Goal: Task Accomplishment & Management: Complete application form

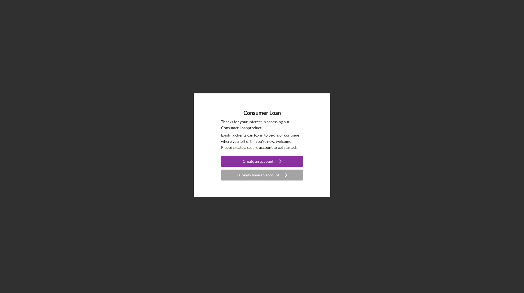
click at [321, 230] on div "Consumer Loan Thanks for your interest in accessing our Consumer Loan product. …" at bounding box center [262, 145] width 518 height 290
click at [265, 160] on div "Create an account" at bounding box center [258, 161] width 31 height 11
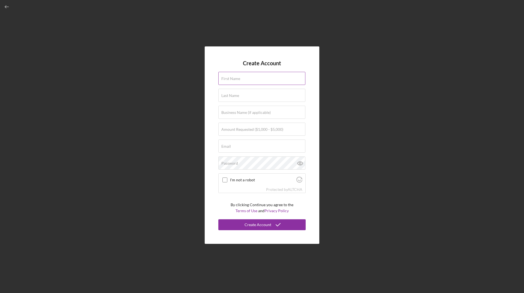
click at [236, 77] on label "First Name" at bounding box center [230, 78] width 19 height 4
click at [236, 77] on input "First Name" at bounding box center [261, 78] width 87 height 13
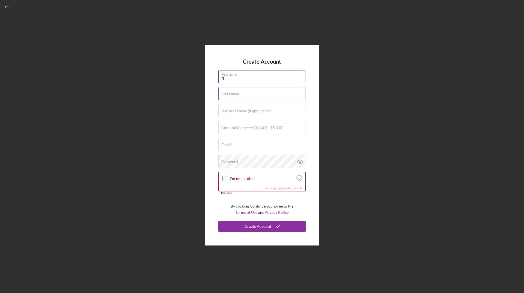
type input "[PERSON_NAME]"
click at [236, 95] on label "Last Name" at bounding box center [230, 94] width 18 height 4
click at [236, 95] on input "Last Name" at bounding box center [261, 93] width 87 height 13
type input "[PERSON_NAME]"
click at [248, 129] on label "Amount Requested ($1,000 - $5,000)" at bounding box center [252, 127] width 62 height 4
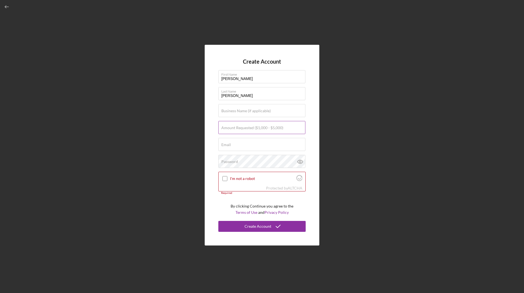
click at [248, 129] on input "Amount Requested ($1,000 - $5,000)" at bounding box center [261, 127] width 87 height 13
type input "$1,000"
click at [245, 144] on div "Email Required" at bounding box center [261, 145] width 87 height 14
type input "[EMAIL_ADDRESS][DOMAIN_NAME]"
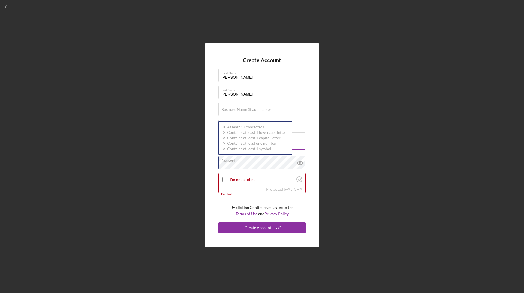
click at [256, 161] on div "Password Icon/icon-validation-no At least 12 characters Icon/icon-validation-no…" at bounding box center [261, 163] width 87 height 14
click at [256, 162] on div "Password" at bounding box center [261, 163] width 87 height 14
click at [230, 161] on label "Password" at bounding box center [229, 163] width 17 height 4
click at [347, 131] on div "Create Account First Name [PERSON_NAME] Name [PERSON_NAME] Business Name (if ap…" at bounding box center [262, 145] width 518 height 290
click at [280, 144] on input "[EMAIL_ADDRESS][DOMAIN_NAME]" at bounding box center [261, 142] width 87 height 13
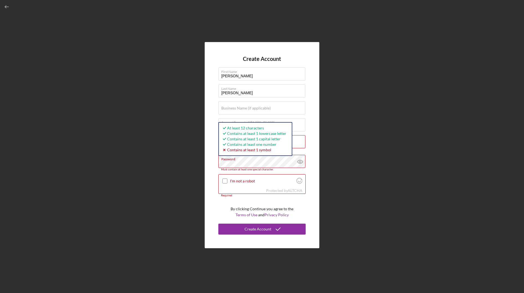
click at [218, 223] on button "Create Account" at bounding box center [261, 228] width 87 height 11
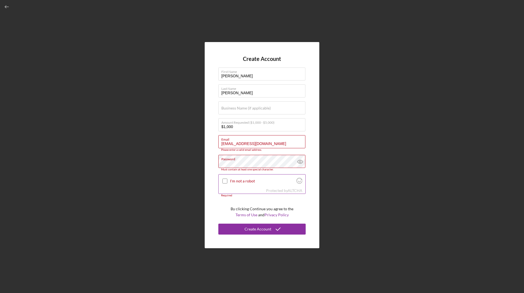
click at [223, 180] on input "I'm not a robot" at bounding box center [224, 180] width 5 height 5
checkbox input "true"
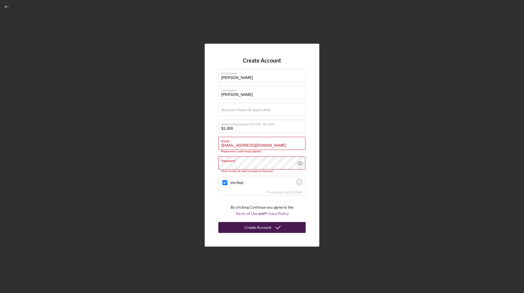
click at [266, 228] on div "Create Account" at bounding box center [257, 227] width 27 height 11
click at [275, 141] on label "Email" at bounding box center [263, 140] width 84 height 6
click at [275, 141] on input "[EMAIL_ADDRESS][DOMAIN_NAME]" at bounding box center [261, 143] width 87 height 13
click at [221, 145] on input "[EMAIL_ADDRESS][DOMAIN_NAME]" at bounding box center [261, 143] width 87 height 13
click at [313, 147] on div "Create Account First Name [PERSON_NAME] Name [PERSON_NAME] Business Name (if ap…" at bounding box center [262, 145] width 115 height 203
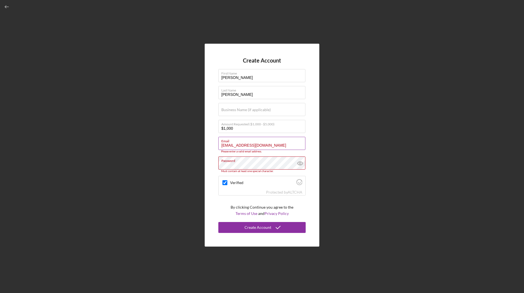
click at [293, 143] on input "[EMAIL_ADDRESS][DOMAIN_NAME]" at bounding box center [261, 143] width 87 height 13
click at [308, 181] on div "Create Account First Name [PERSON_NAME] Name [PERSON_NAME] Business Name (if ap…" at bounding box center [262, 145] width 115 height 203
click at [262, 161] on label "Password" at bounding box center [263, 160] width 84 height 6
click at [274, 145] on input "[EMAIL_ADDRESS][DOMAIN_NAME]" at bounding box center [261, 143] width 87 height 13
click at [247, 144] on input "[EMAIL_ADDRESS][DOMAIN_NAME]" at bounding box center [261, 143] width 87 height 13
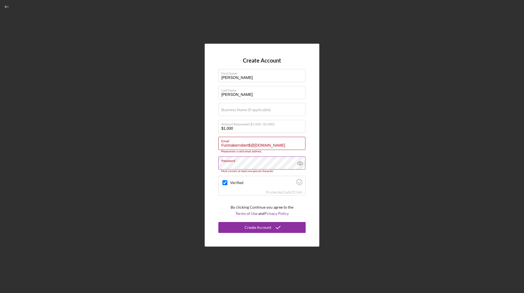
click at [311, 136] on div "Create Account First Name [PERSON_NAME] Name [PERSON_NAME] Business Name (if ap…" at bounding box center [262, 145] width 115 height 203
click at [287, 142] on label "Email" at bounding box center [263, 140] width 84 height 6
click at [287, 142] on input "Funmakerrobert$@[DOMAIN_NAME]" at bounding box center [261, 143] width 87 height 13
click at [277, 152] on div "Please enter a valid email address." at bounding box center [261, 151] width 87 height 3
click at [310, 145] on div "Create Account First Name [PERSON_NAME] Name [PERSON_NAME] Business Name (if ap…" at bounding box center [262, 145] width 115 height 203
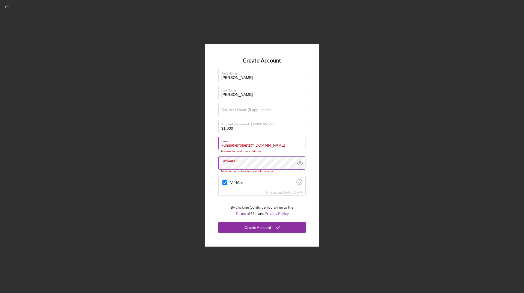
click at [228, 144] on input "Funmakerrobert$@[DOMAIN_NAME]" at bounding box center [261, 143] width 87 height 13
click at [209, 139] on div "Create Account First Name [PERSON_NAME] Name [PERSON_NAME] Business Name (if ap…" at bounding box center [262, 145] width 115 height 203
click at [240, 146] on input "Funmakerrobert$@[DOMAIN_NAME]" at bounding box center [261, 143] width 87 height 13
click at [265, 141] on label "Email" at bounding box center [263, 140] width 84 height 6
click at [265, 141] on input "Funmakerrobert$@[DOMAIN_NAME]" at bounding box center [261, 143] width 87 height 13
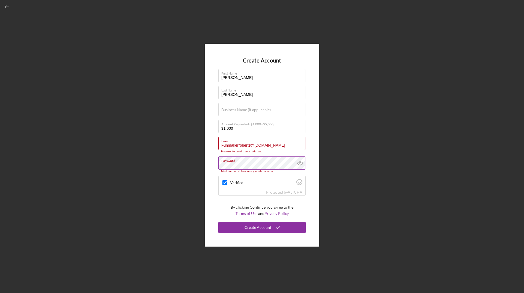
click at [274, 157] on label "Password" at bounding box center [263, 160] width 84 height 6
click at [296, 146] on input "Funmakerrobert$@[DOMAIN_NAME]" at bounding box center [261, 143] width 87 height 13
drag, startPoint x: 220, startPoint y: 145, endPoint x: 276, endPoint y: 146, distance: 56.2
click at [276, 146] on input "Funmakerrobert$@[DOMAIN_NAME]" at bounding box center [261, 143] width 87 height 13
click at [218, 222] on button "Create Account" at bounding box center [261, 227] width 87 height 11
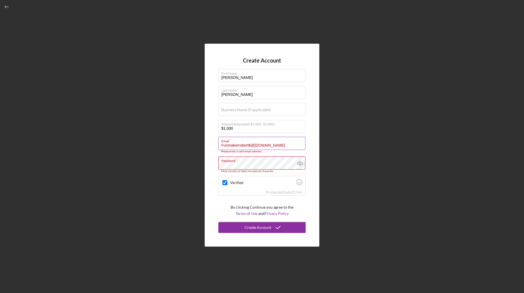
click at [218, 222] on button "Create Account" at bounding box center [261, 227] width 87 height 11
click at [285, 145] on input "Funmakerrobert$@[DOMAIN_NAME]" at bounding box center [261, 143] width 87 height 13
click at [277, 146] on input "Funmakerrobert$@[DOMAIN_NAME]" at bounding box center [261, 143] width 87 height 13
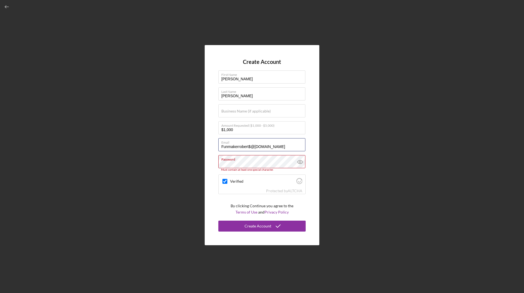
type input "Funmakerrobert$@[DOMAIN_NAME]"
click at [312, 157] on div "Create Account First Name [PERSON_NAME] Name [PERSON_NAME] Business Name (if ap…" at bounding box center [262, 145] width 115 height 200
click at [317, 159] on div "Create Account First Name [PERSON_NAME] Name [PERSON_NAME] Business Name (if ap…" at bounding box center [262, 145] width 115 height 200
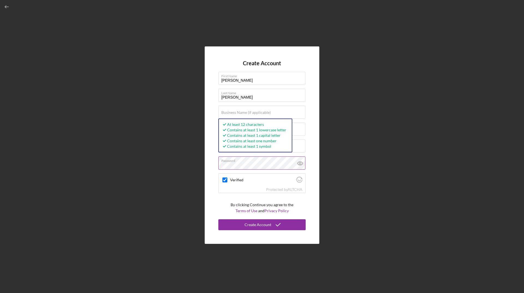
click at [218, 219] on button "Create Account" at bounding box center [261, 224] width 87 height 11
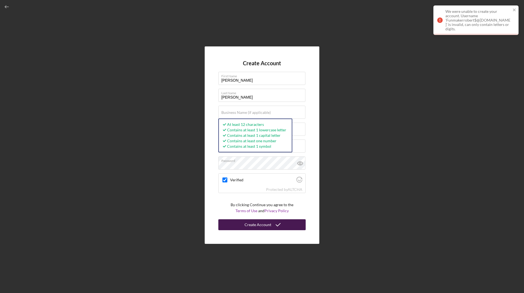
click at [257, 226] on div "Create Account" at bounding box center [257, 224] width 27 height 11
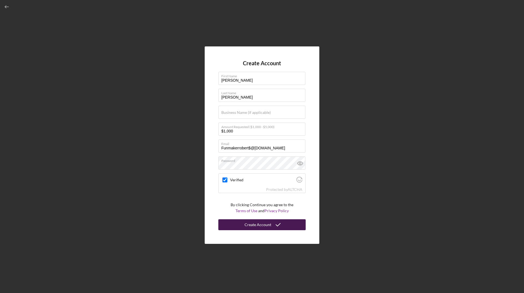
click at [260, 228] on div "Create Account" at bounding box center [257, 224] width 27 height 11
click at [261, 223] on div "Create Account" at bounding box center [257, 224] width 27 height 11
click at [355, 207] on div "Create Account First Name [PERSON_NAME] Name [PERSON_NAME] Business Name (if ap…" at bounding box center [262, 145] width 518 height 290
click at [367, 199] on div "Create Account First Name [PERSON_NAME] Name [PERSON_NAME] Business Name (if ap…" at bounding box center [262, 145] width 518 height 290
click at [264, 225] on div "Create Account" at bounding box center [257, 224] width 27 height 11
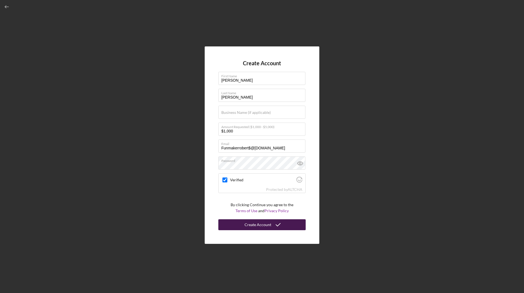
click at [260, 224] on div "Create Account" at bounding box center [257, 224] width 27 height 11
checkbox input "true"
click at [284, 227] on button "Create Account" at bounding box center [261, 224] width 87 height 11
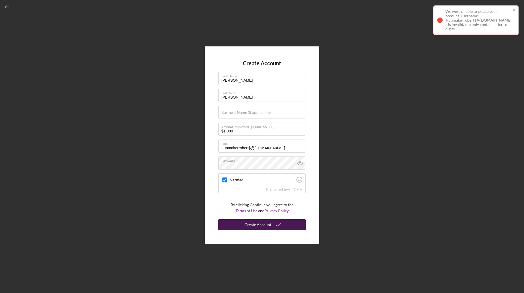
click at [364, 190] on div "Create Account First Name [PERSON_NAME] Name [PERSON_NAME] Business Name (if ap…" at bounding box center [262, 145] width 518 height 290
click at [516, 10] on icon "close" at bounding box center [514, 10] width 4 height 4
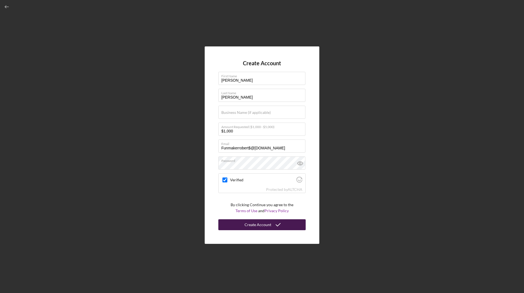
click at [144, 60] on div "Create Account First Name [PERSON_NAME] Name [PERSON_NAME] Business Name (if ap…" at bounding box center [262, 145] width 518 height 290
